Goal: Transaction & Acquisition: Subscribe to service/newsletter

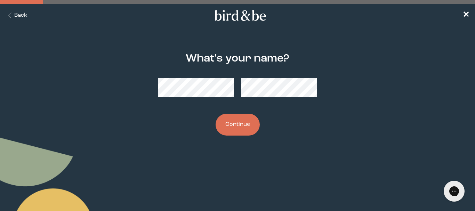
click at [234, 126] on button "Continue" at bounding box center [238, 125] width 44 height 22
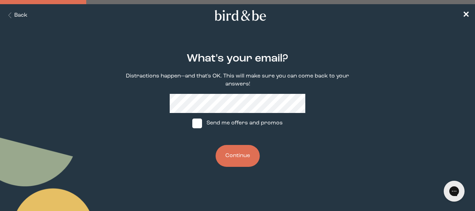
click at [237, 154] on button "Continue" at bounding box center [238, 156] width 44 height 22
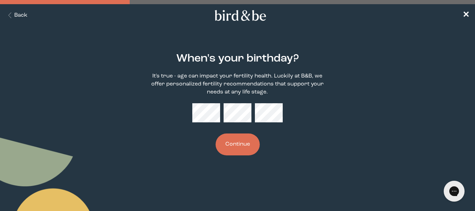
click at [239, 139] on button "Continue" at bounding box center [238, 145] width 44 height 22
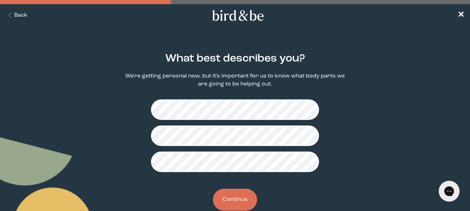
click at [234, 200] on button "Continue" at bounding box center [235, 200] width 44 height 22
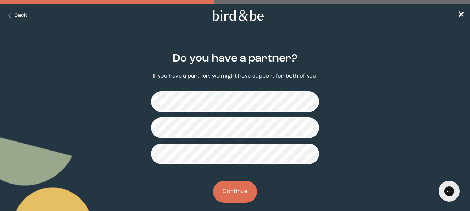
click at [237, 184] on button "Continue" at bounding box center [235, 192] width 44 height 22
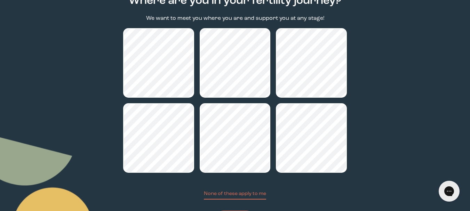
scroll to position [64, 0]
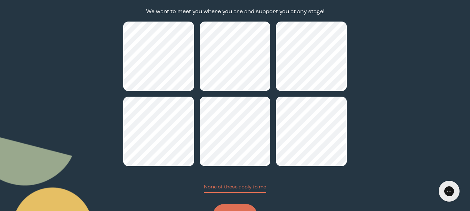
click at [237, 207] on button "Continue" at bounding box center [235, 215] width 44 height 22
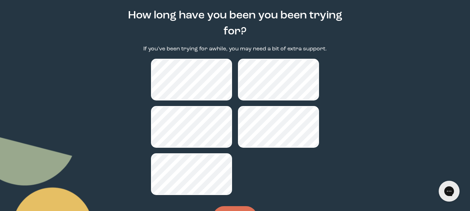
scroll to position [43, 0]
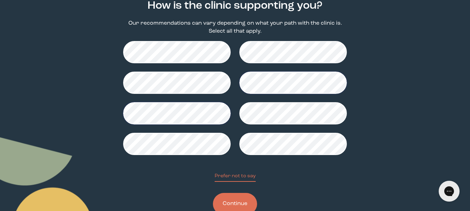
scroll to position [54, 0]
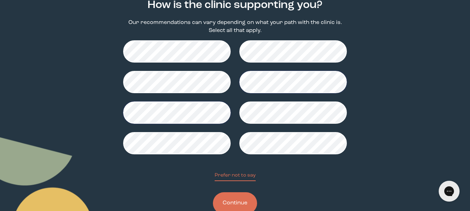
click at [237, 202] on button "Continue" at bounding box center [235, 203] width 44 height 22
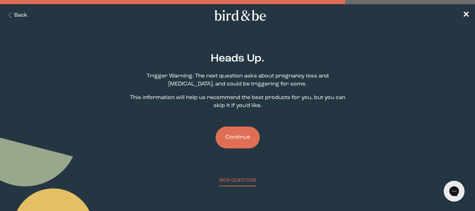
click at [240, 130] on button "Continue" at bounding box center [238, 138] width 44 height 22
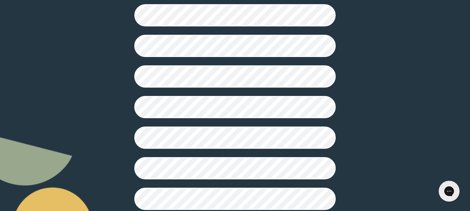
scroll to position [224, 0]
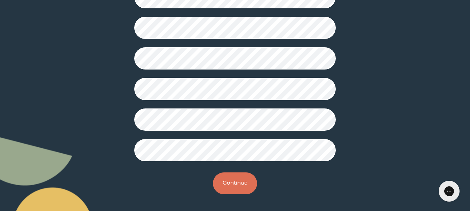
drag, startPoint x: 471, startPoint y: 65, endPoint x: 27, endPoint y: 5, distance: 448.2
click at [229, 188] on button "Continue" at bounding box center [235, 184] width 44 height 22
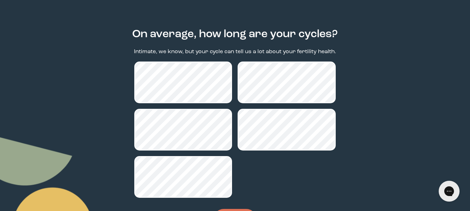
scroll to position [25, 0]
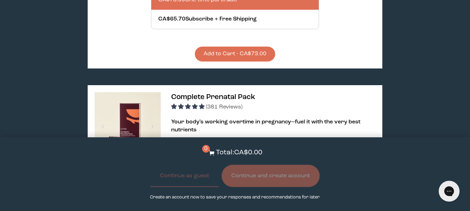
scroll to position [1018, 0]
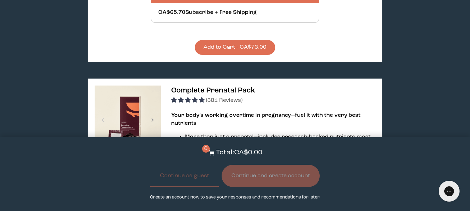
click at [152, 112] on div at bounding box center [152, 119] width 9 height 15
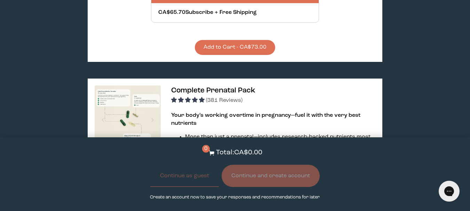
click at [136, 86] on img at bounding box center [128, 119] width 66 height 66
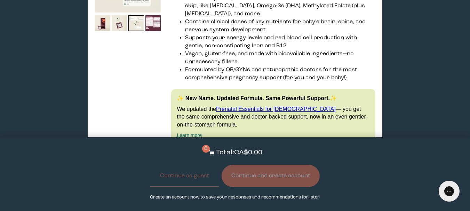
scroll to position [1171, 0]
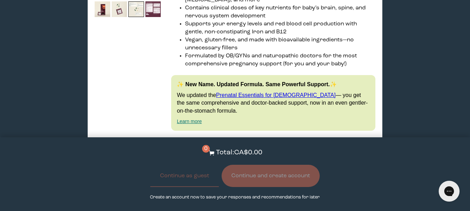
click at [239, 146] on span "Learn More About it" at bounding box center [232, 148] width 43 height 5
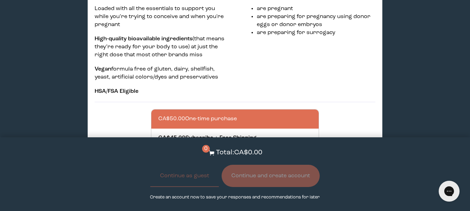
scroll to position [1380, 0]
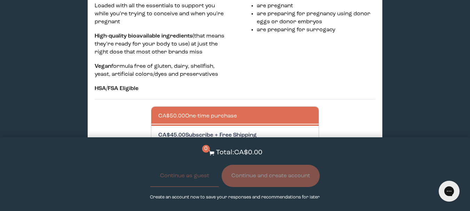
click at [171, 126] on div at bounding box center [242, 135] width 168 height 19
click at [158, 131] on input "CA$45.00 Subscribe + Free Shipping" at bounding box center [158, 131] width 0 height 0
radio input "true"
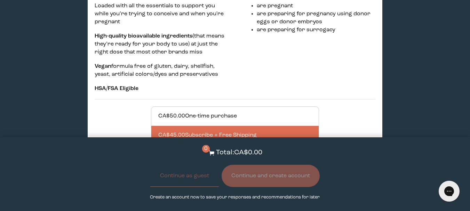
click at [216, 163] on button "Add to Cart - CA$45.00" at bounding box center [235, 170] width 80 height 15
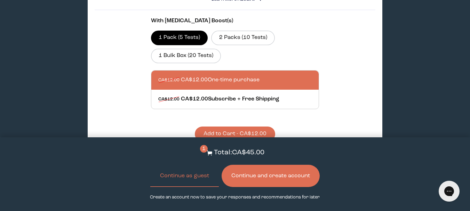
scroll to position [0, 0]
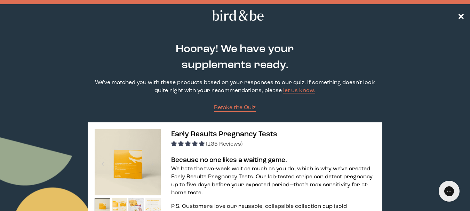
click at [459, 16] on span "✕" at bounding box center [460, 15] width 7 height 8
